Goal: Information Seeking & Learning: Learn about a topic

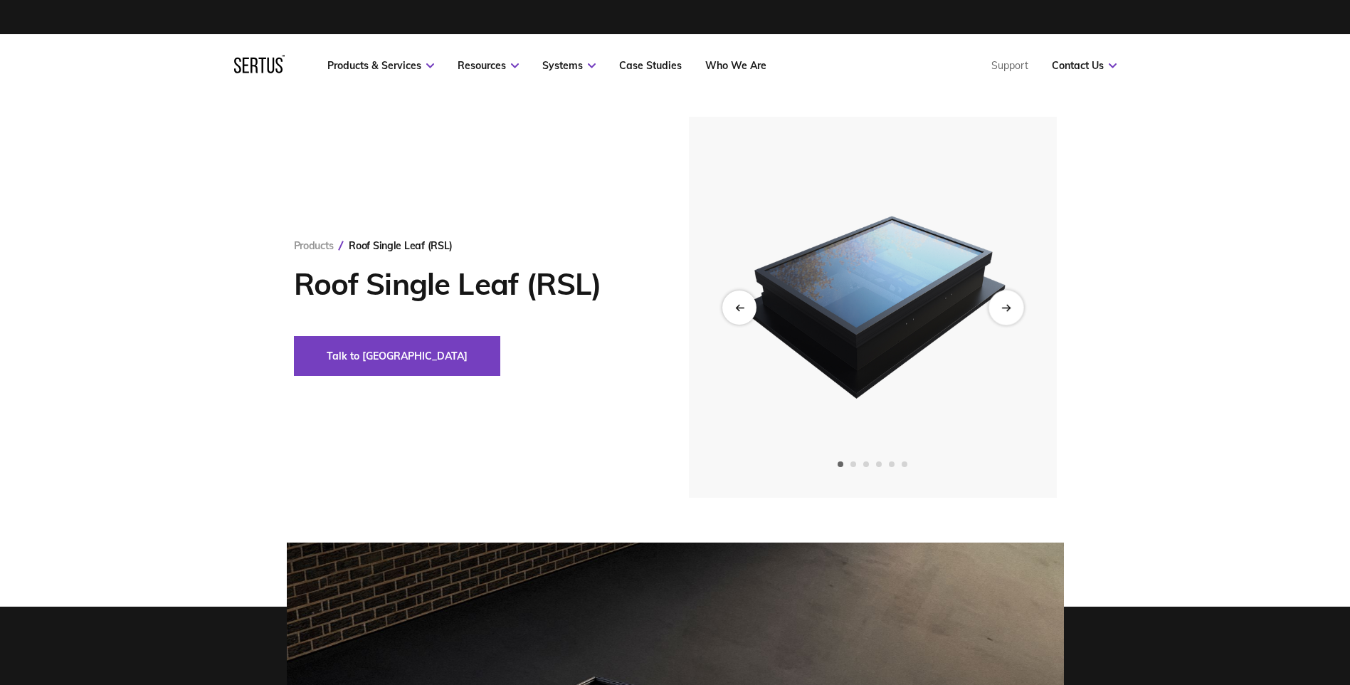
click at [1018, 308] on div "Next slide" at bounding box center [1005, 307] width 35 height 35
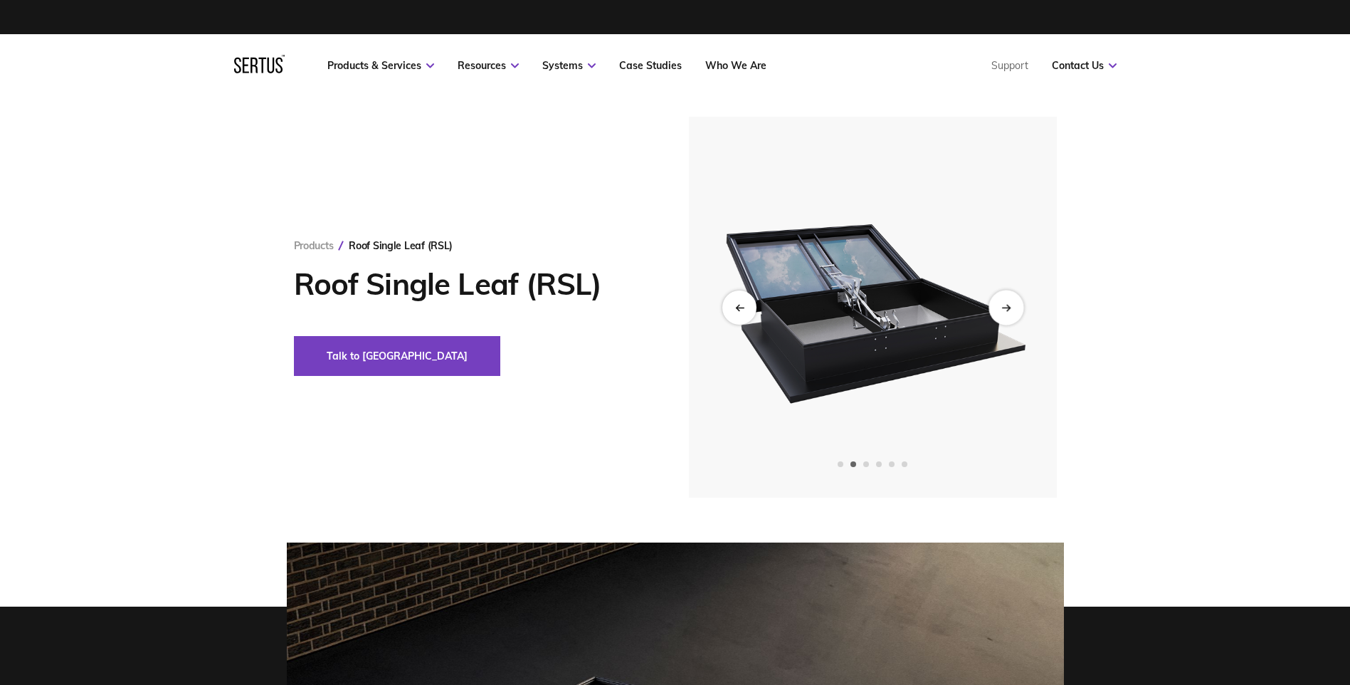
click at [1015, 308] on div "Next slide" at bounding box center [1005, 307] width 35 height 35
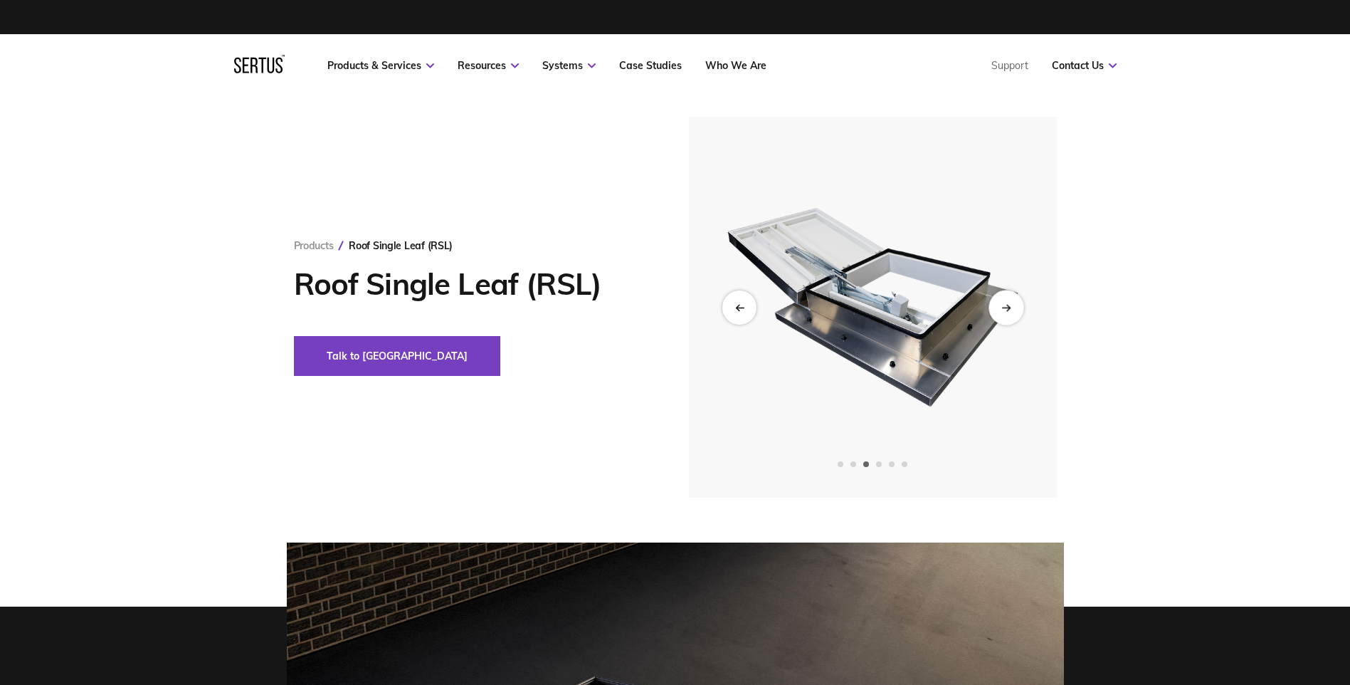
click at [1015, 308] on div "Next slide" at bounding box center [1005, 307] width 35 height 35
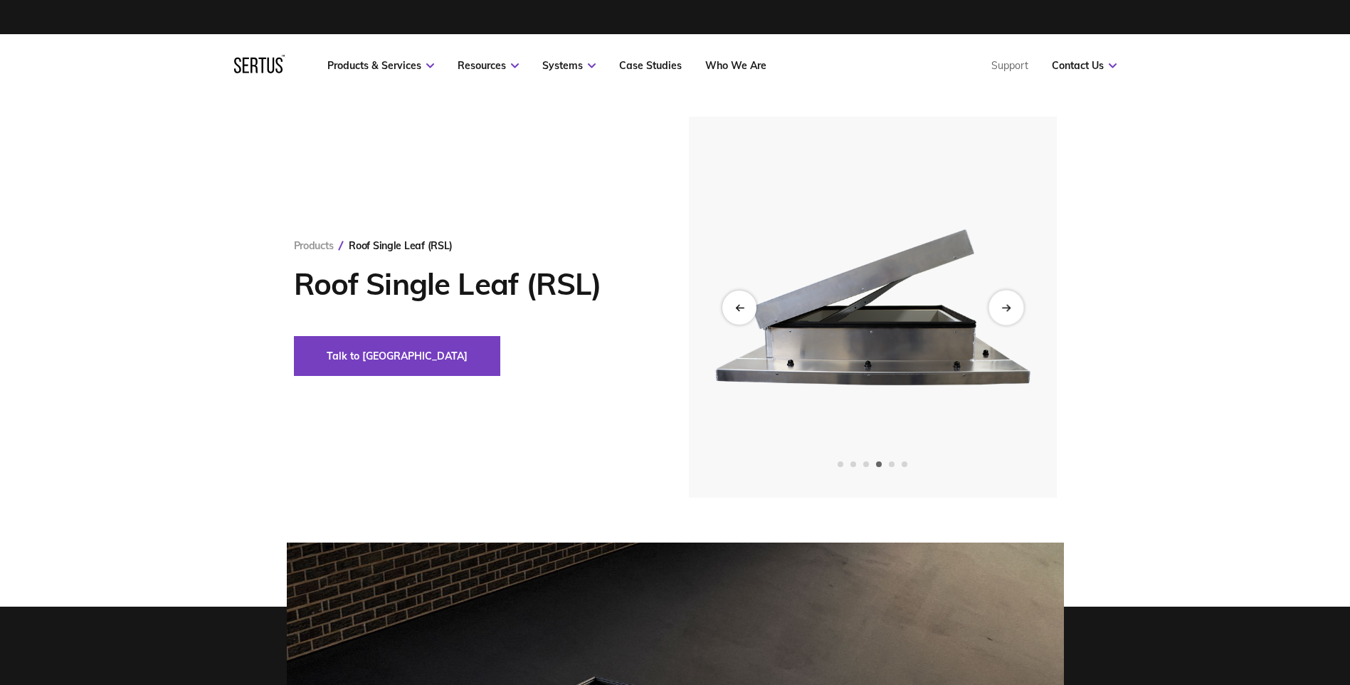
click at [1015, 308] on div "Next slide" at bounding box center [1005, 307] width 35 height 35
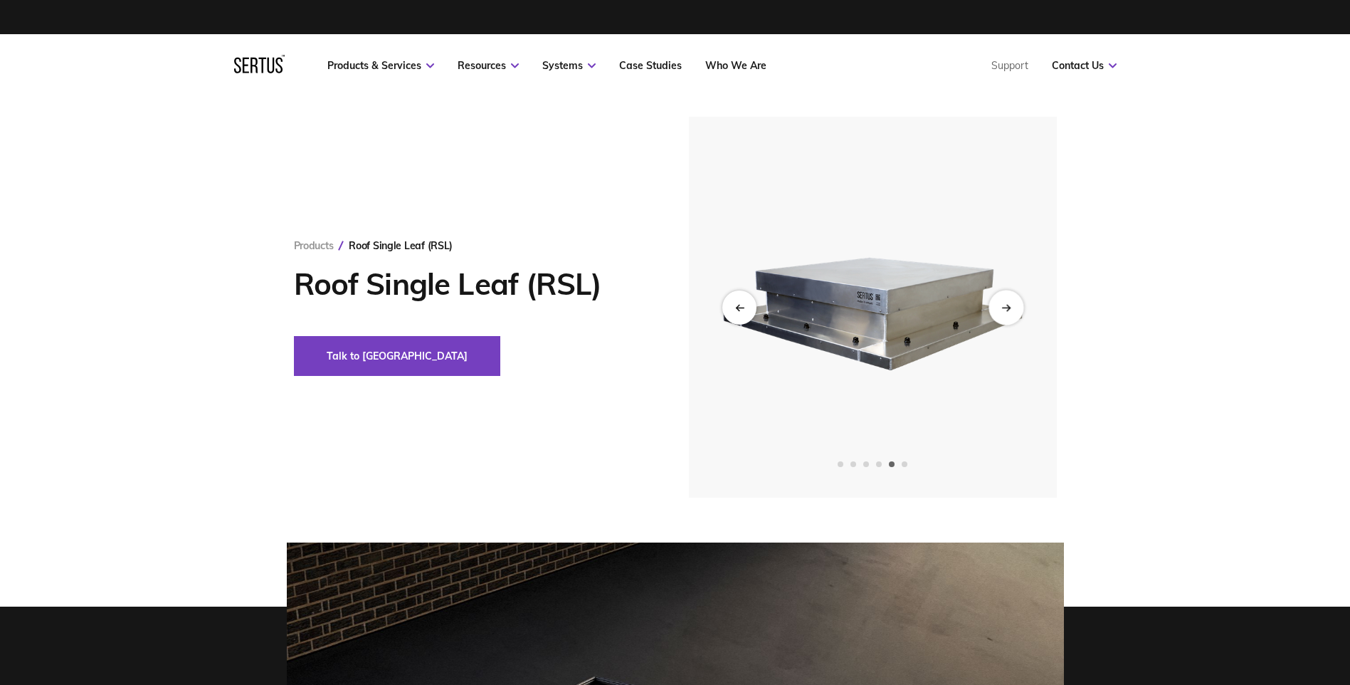
click at [1015, 308] on div "Next slide" at bounding box center [1005, 307] width 35 height 35
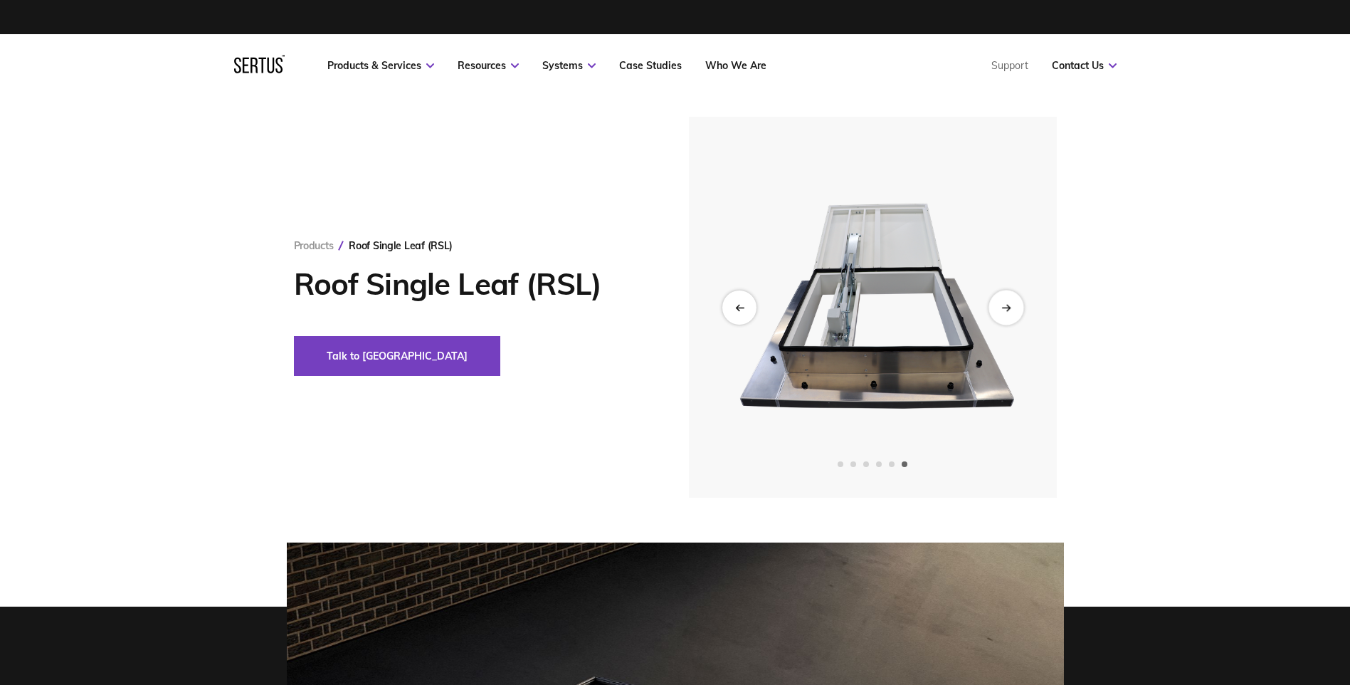
click at [1015, 308] on div "Next slide" at bounding box center [1005, 307] width 35 height 35
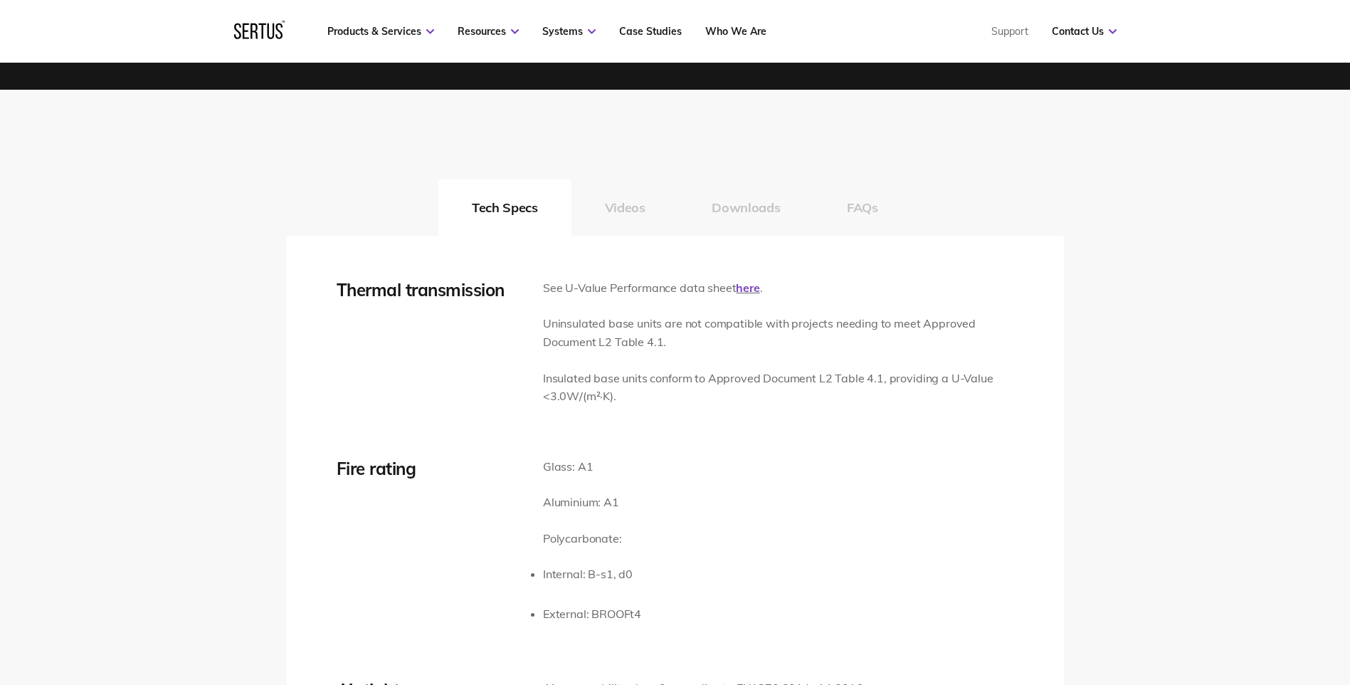
scroll to position [2087, 0]
